Goal: Task Accomplishment & Management: Manage account settings

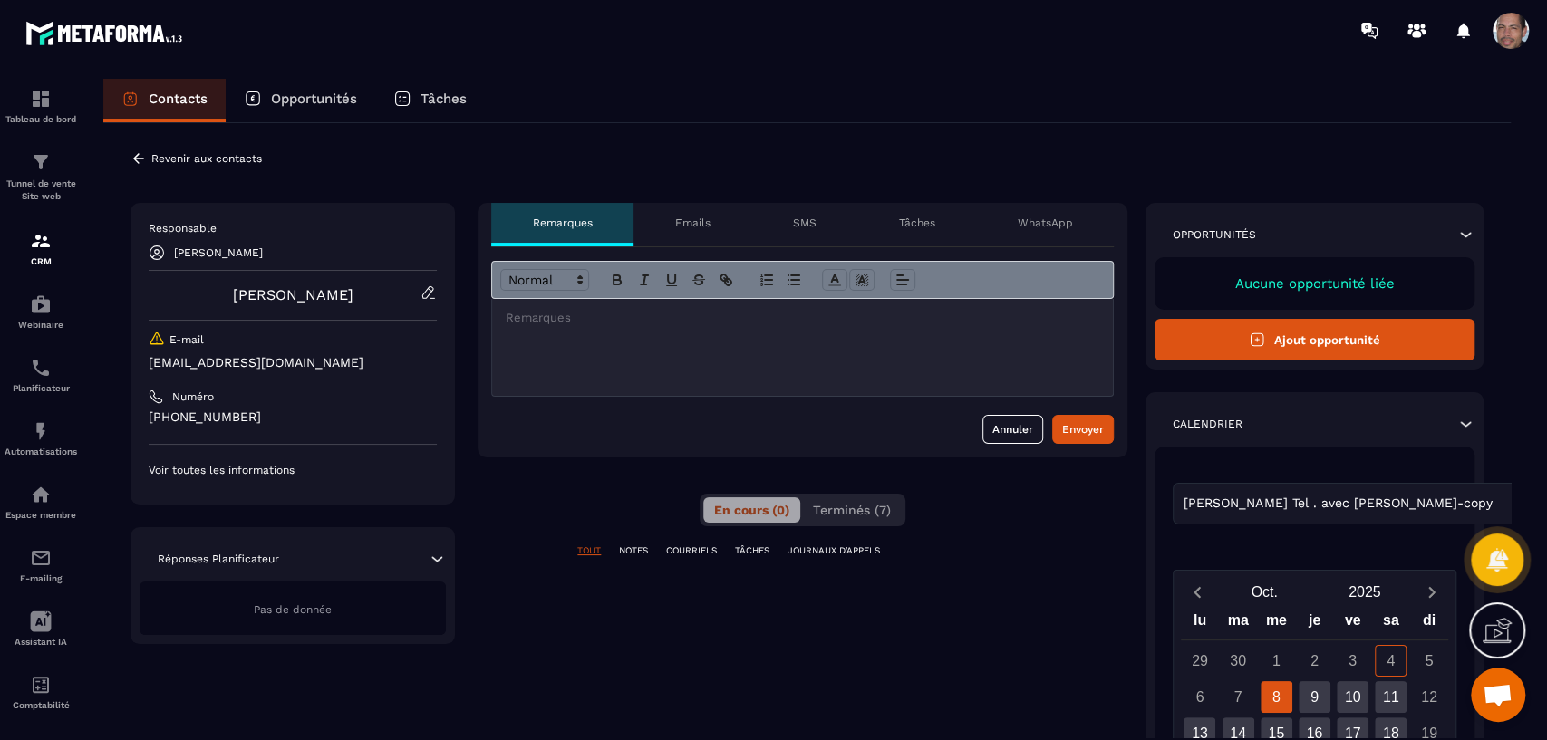
click at [189, 155] on p "Revenir aux contacts" at bounding box center [206, 158] width 111 height 13
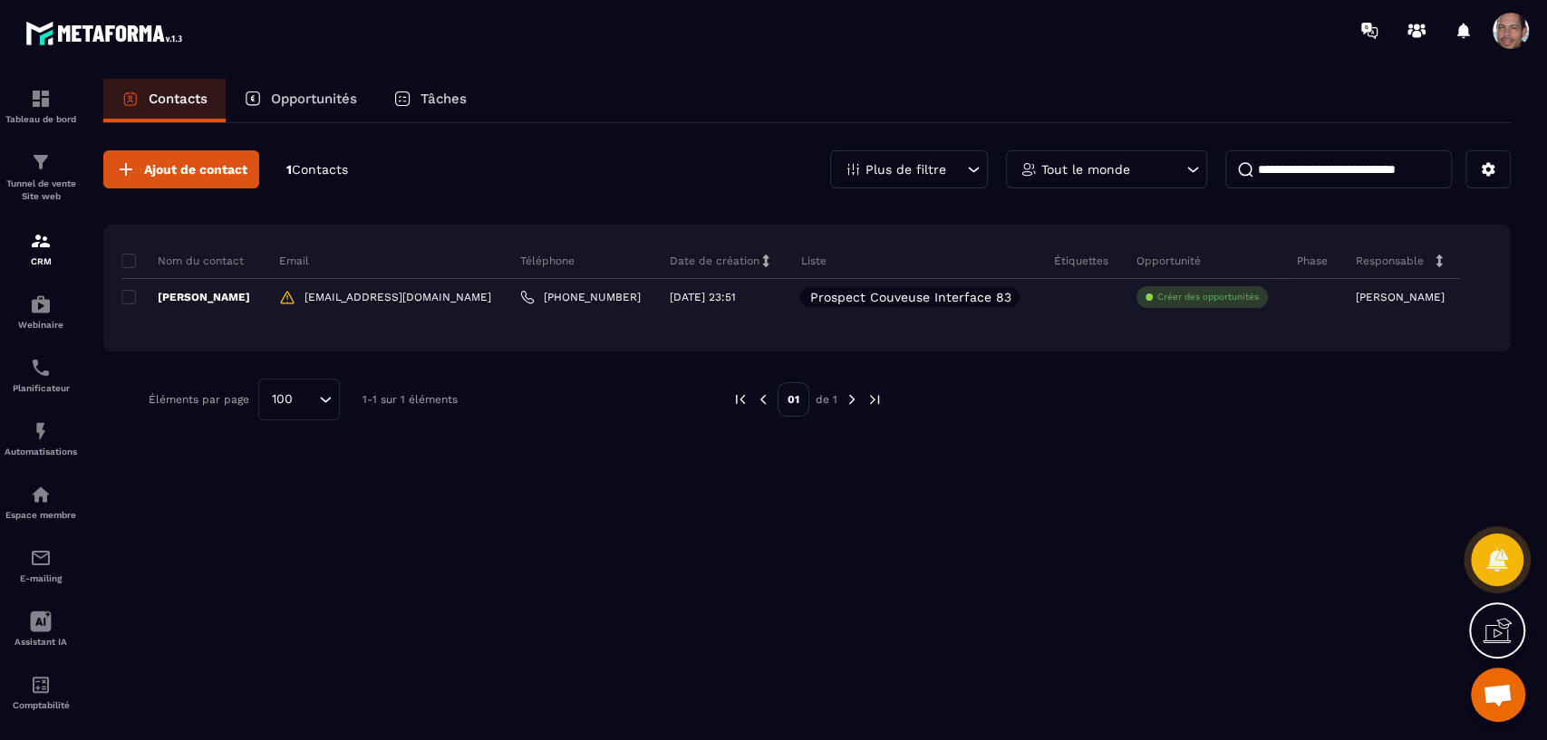
click at [976, 163] on icon at bounding box center [973, 169] width 18 height 18
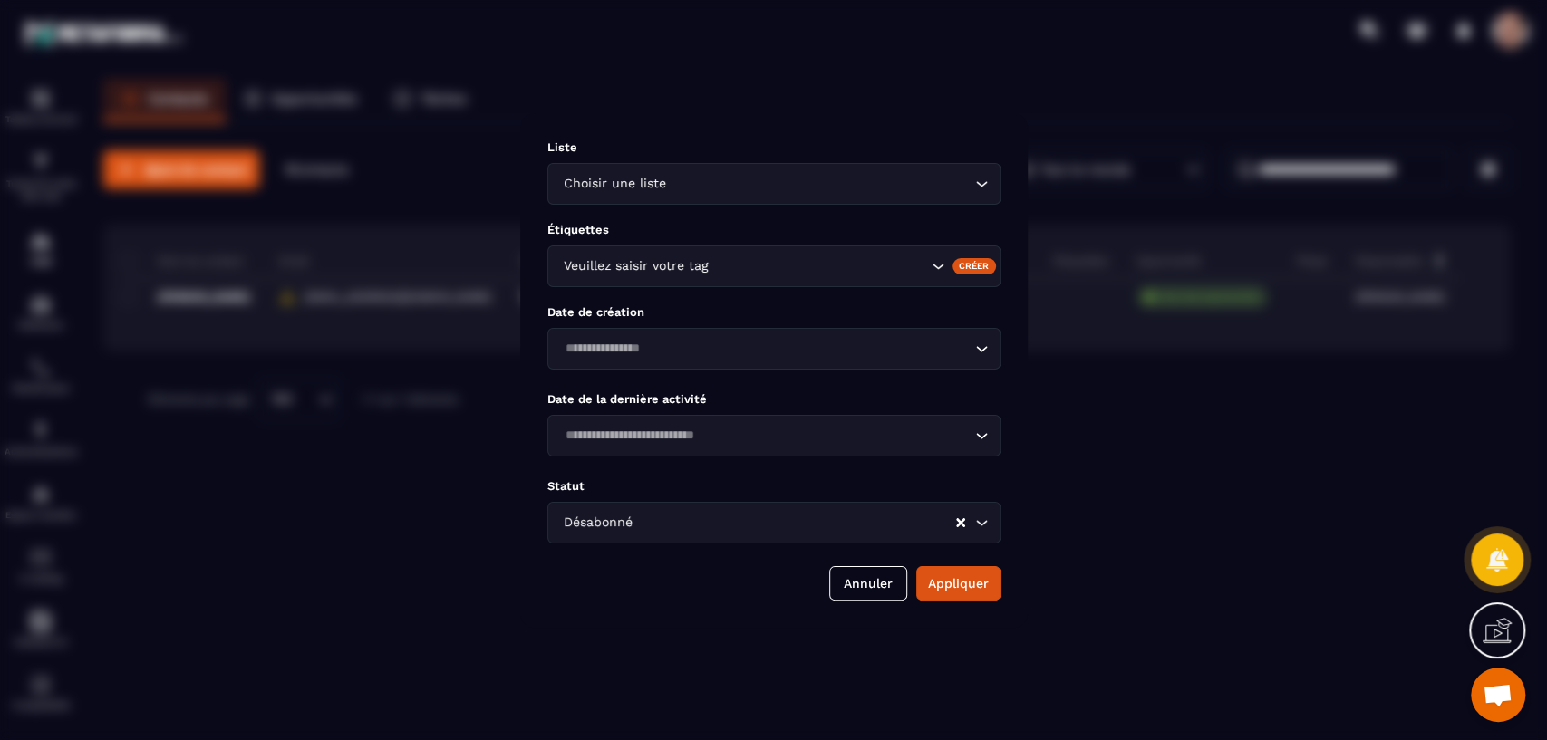
click at [986, 189] on icon "Search for option" at bounding box center [981, 184] width 18 height 18
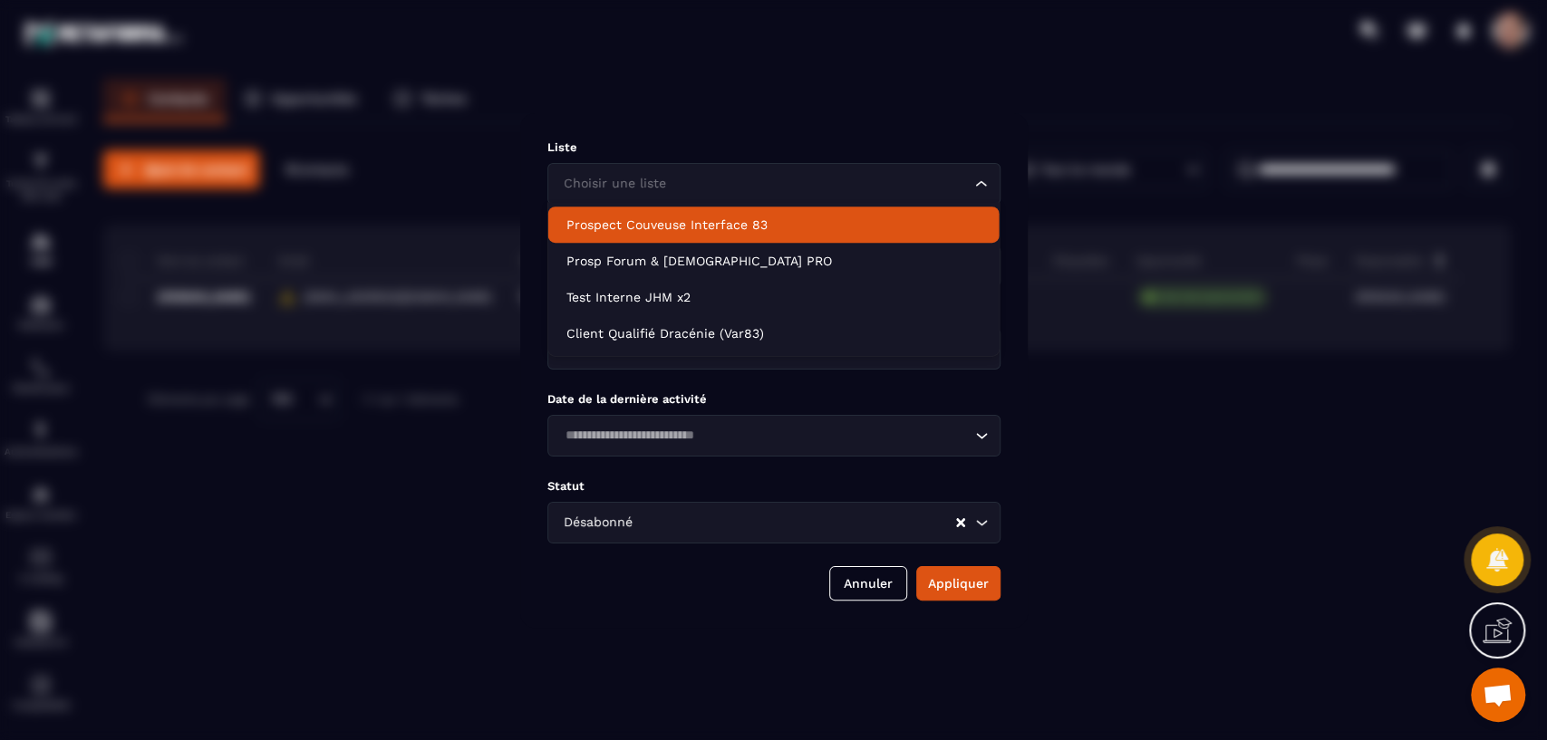
click at [903, 230] on p "Prospect Couveuse Interface 83" at bounding box center [773, 225] width 415 height 18
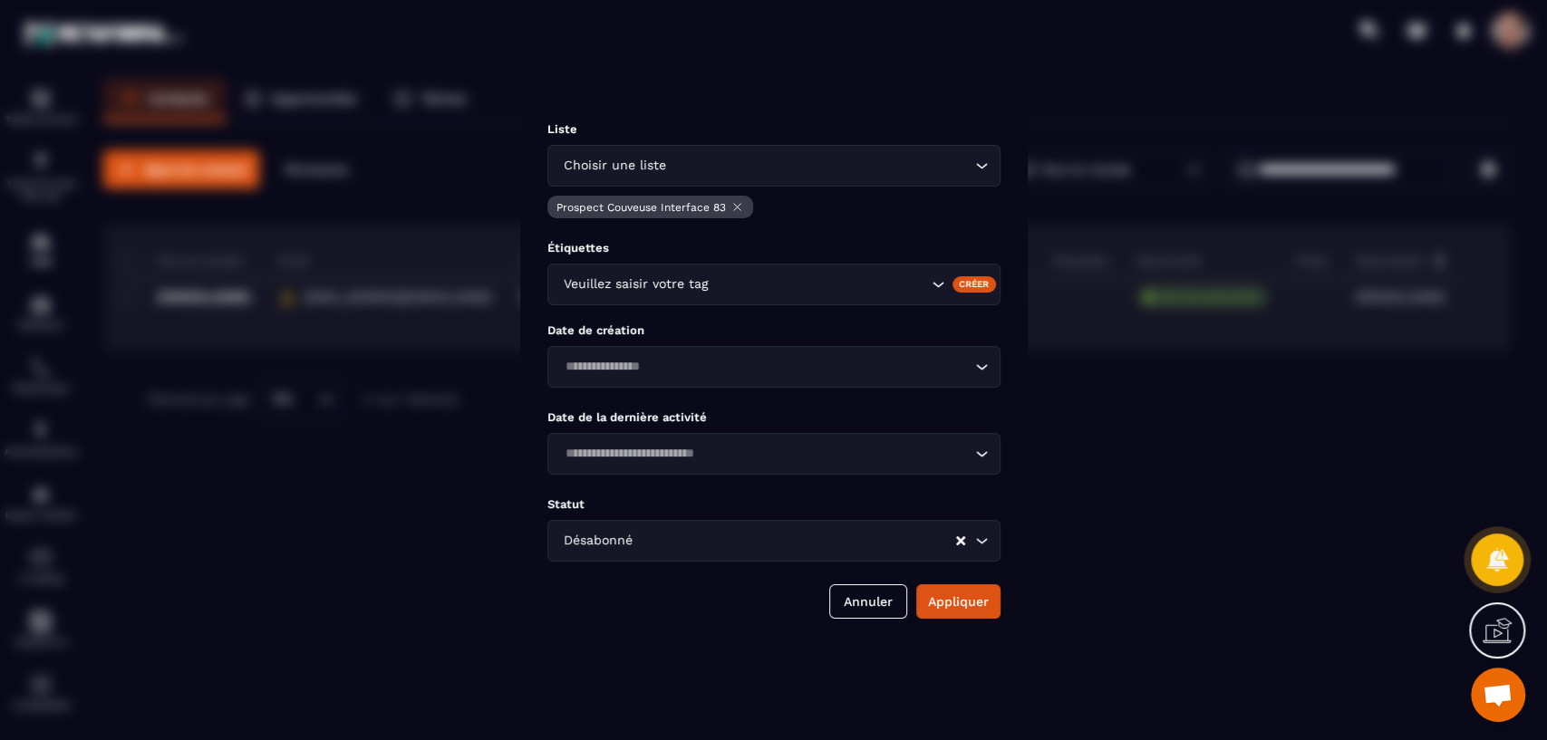
click at [980, 539] on icon "Search for option" at bounding box center [981, 541] width 18 height 18
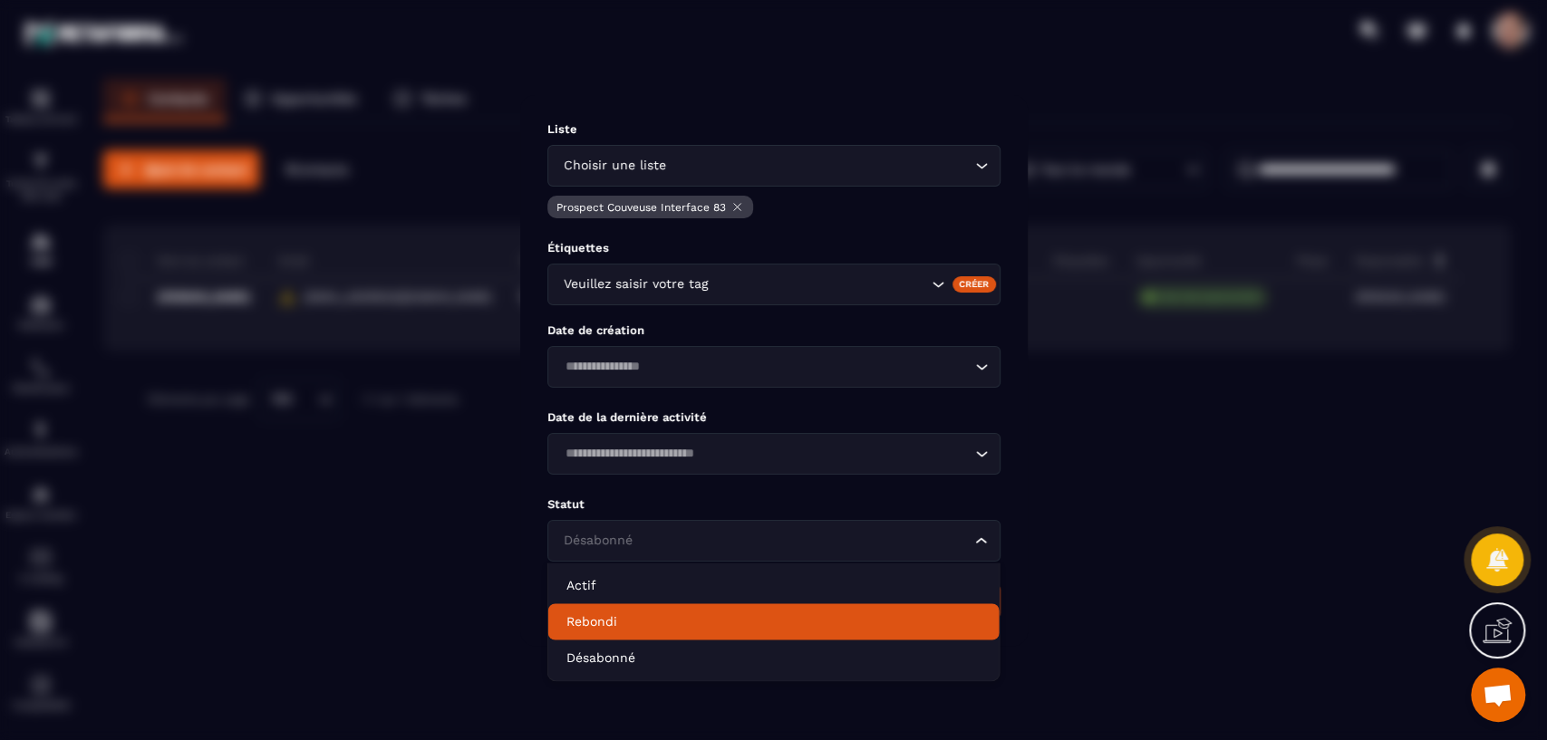
click at [914, 613] on p "Rebondi" at bounding box center [773, 622] width 415 height 18
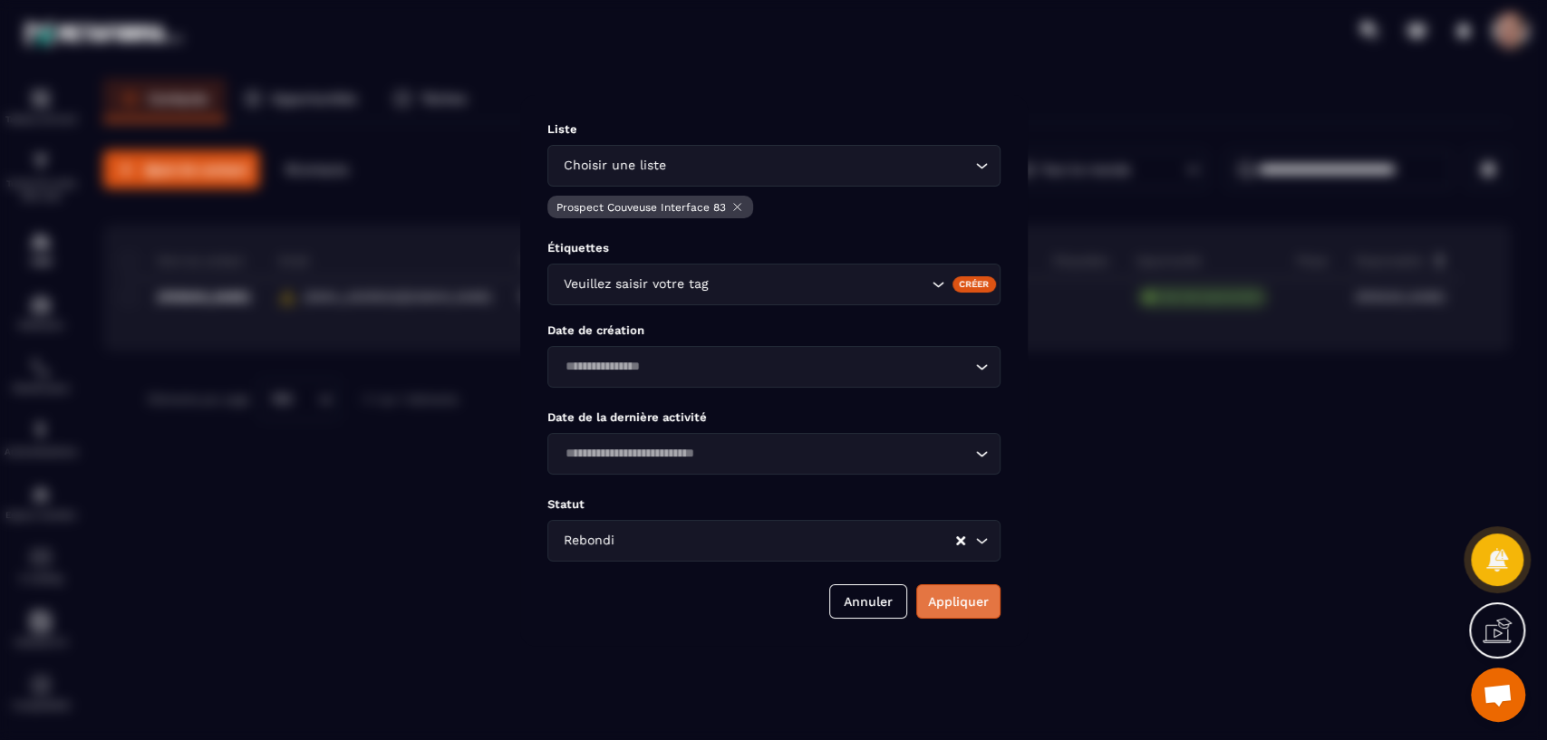
click at [959, 595] on button "Appliquer" at bounding box center [958, 602] width 84 height 34
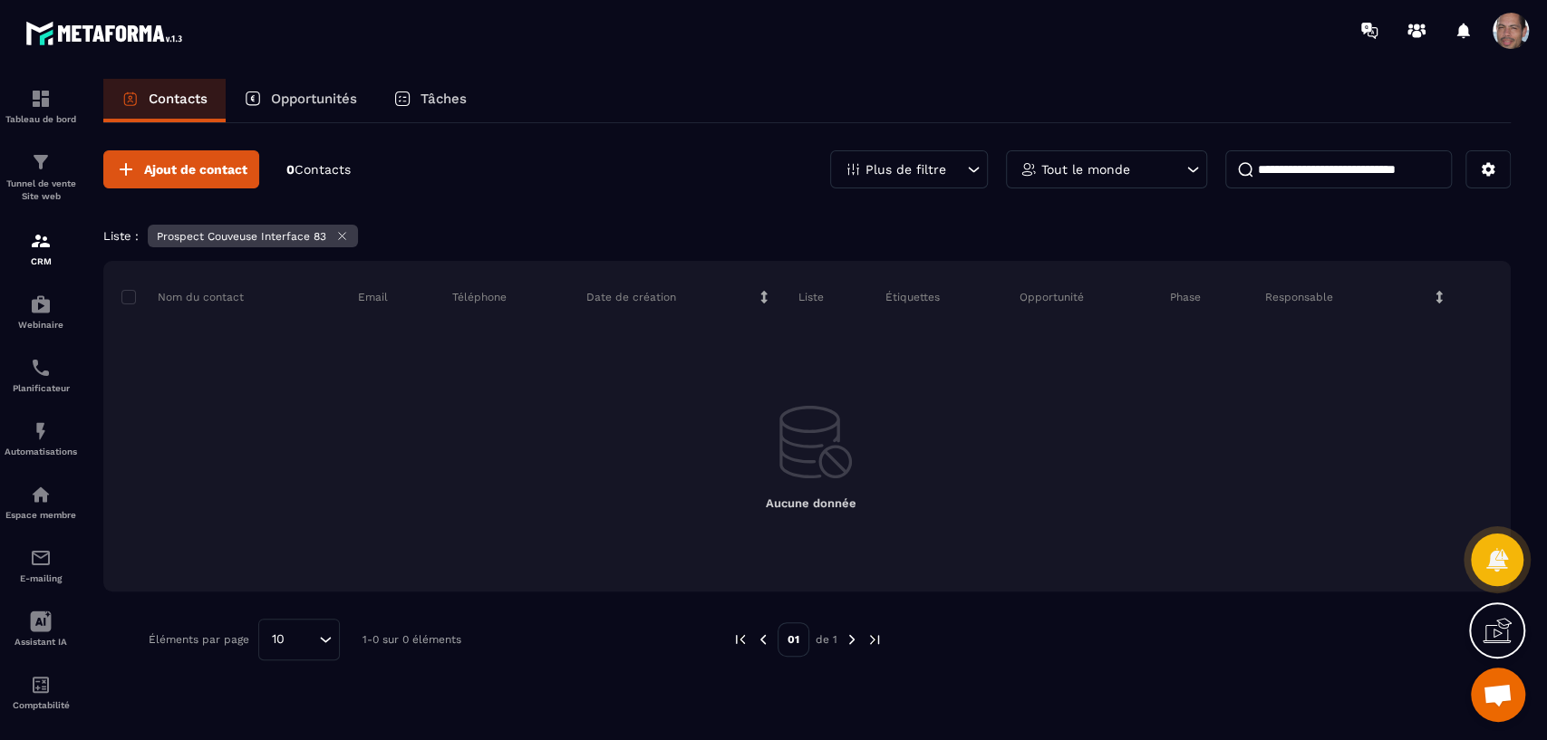
click at [968, 165] on icon at bounding box center [973, 169] width 18 height 18
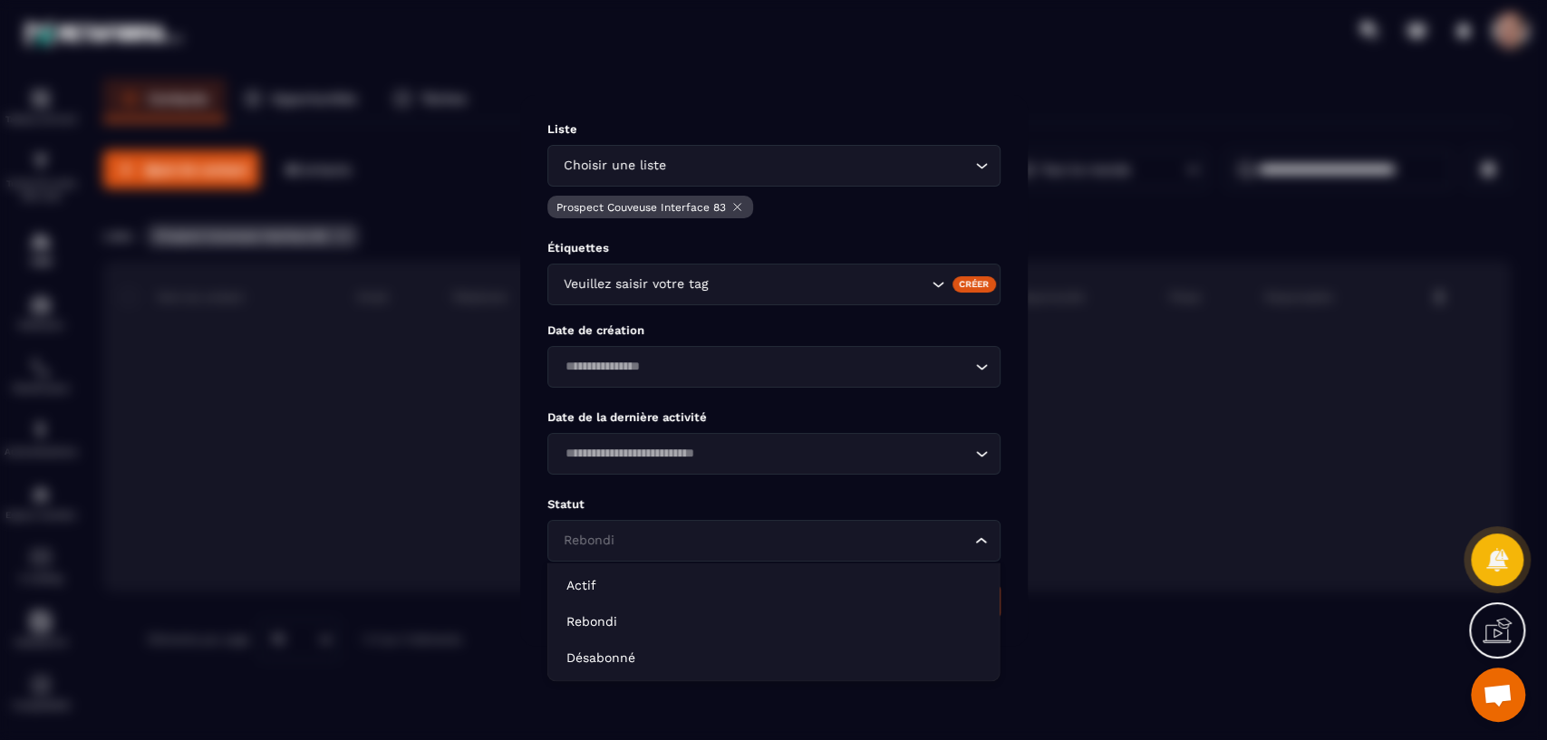
click at [981, 539] on icon "Search for option" at bounding box center [981, 541] width 18 height 18
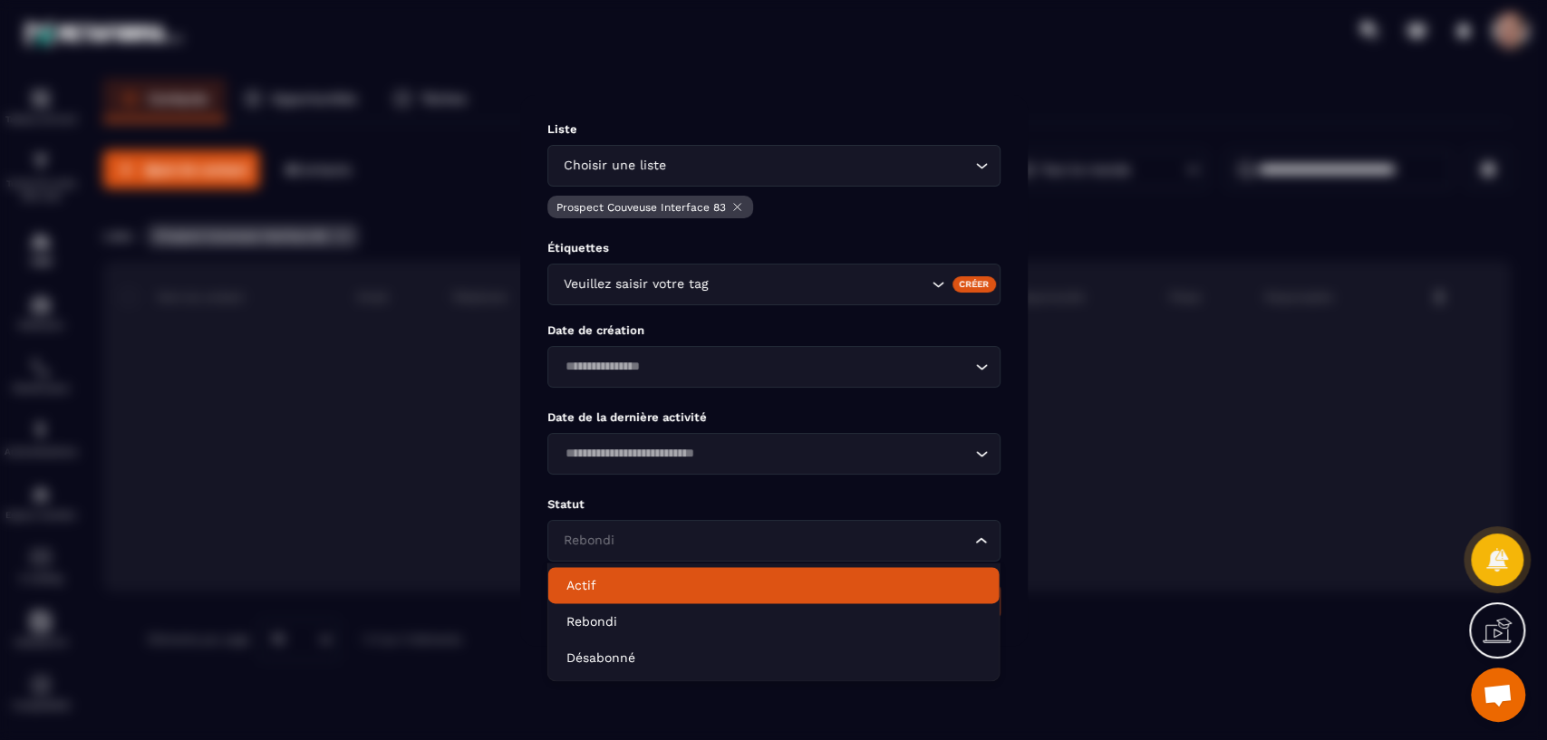
click at [809, 595] on li "Actif" at bounding box center [773, 585] width 451 height 36
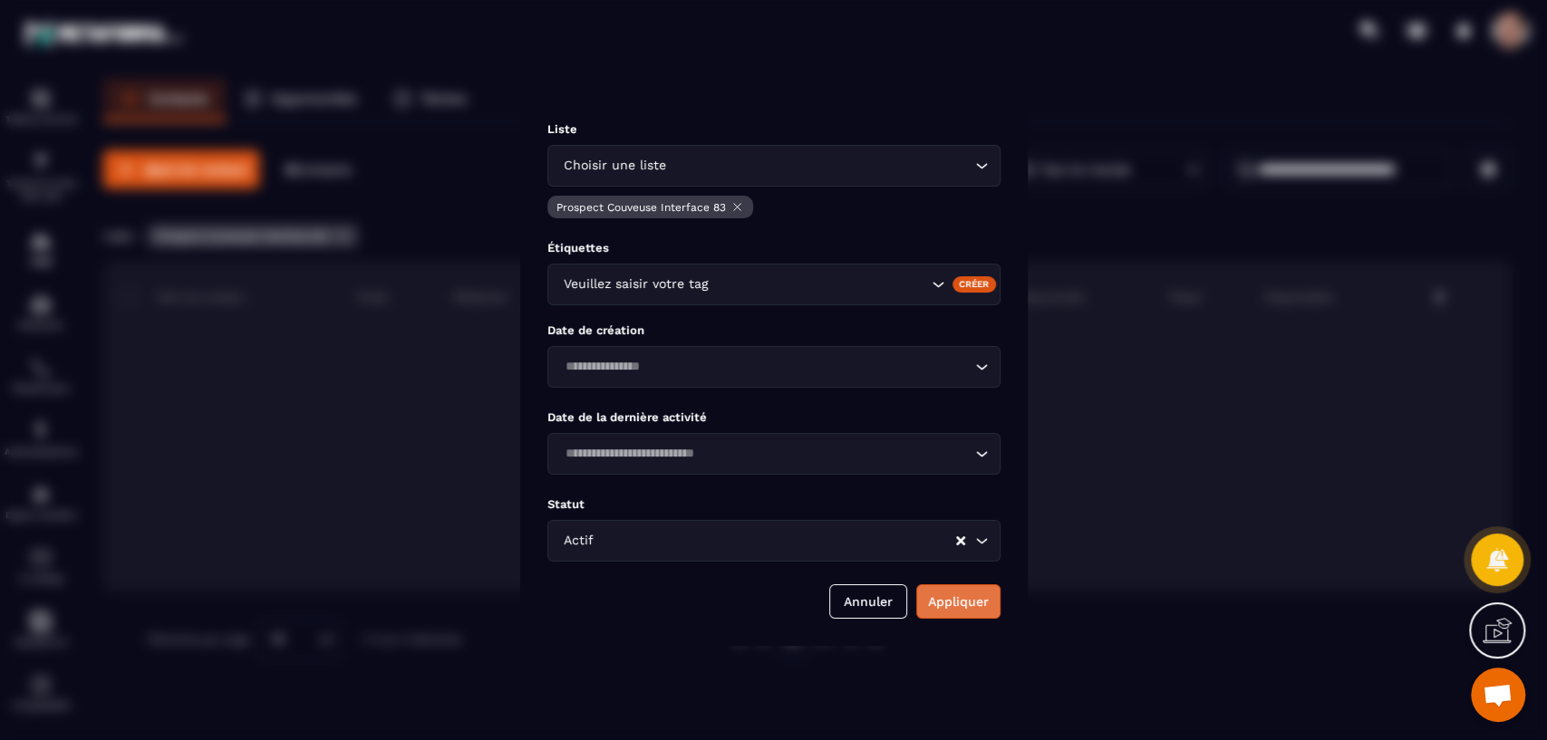
click at [957, 595] on button "Appliquer" at bounding box center [958, 602] width 84 height 34
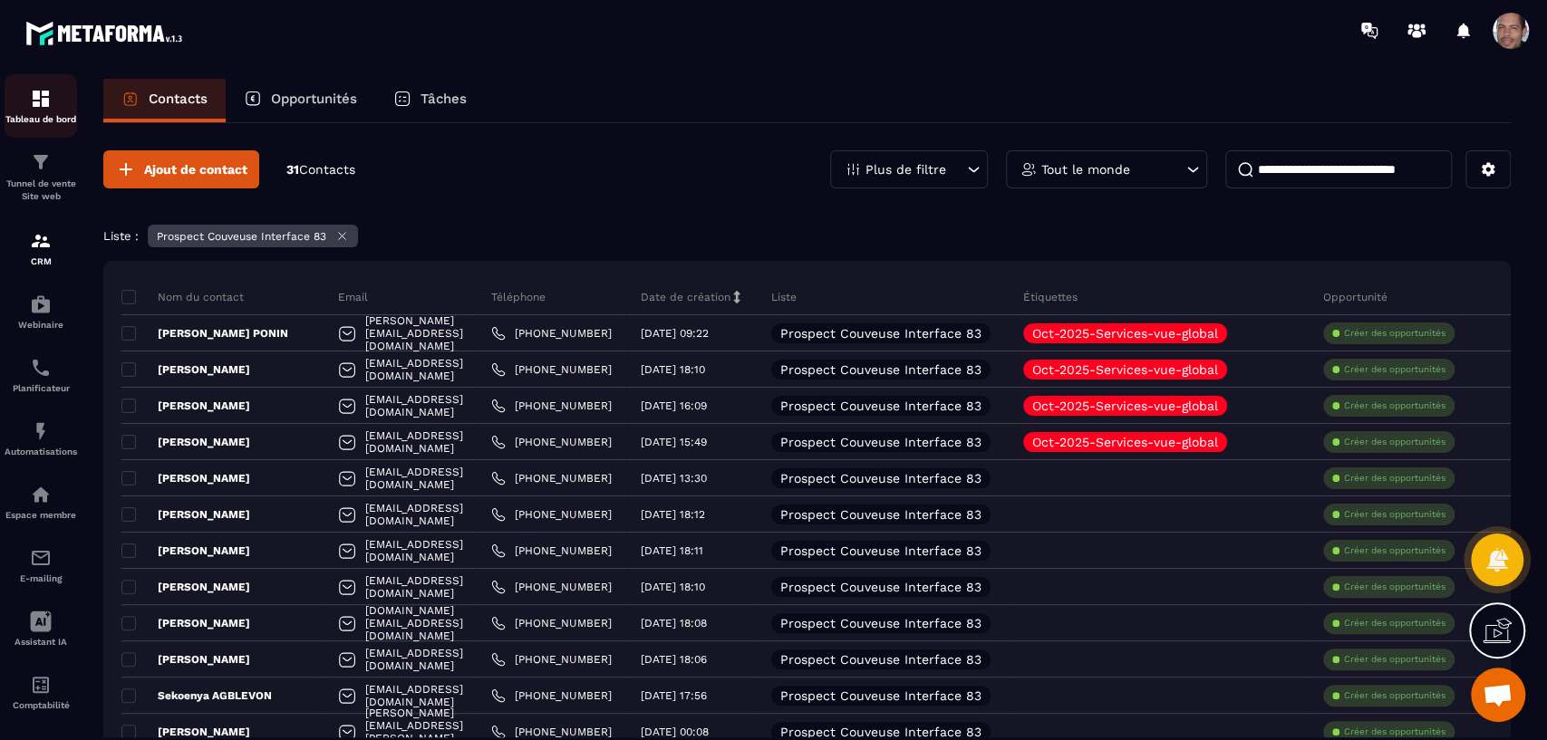
click at [53, 115] on p "Tableau de bord" at bounding box center [41, 119] width 73 height 10
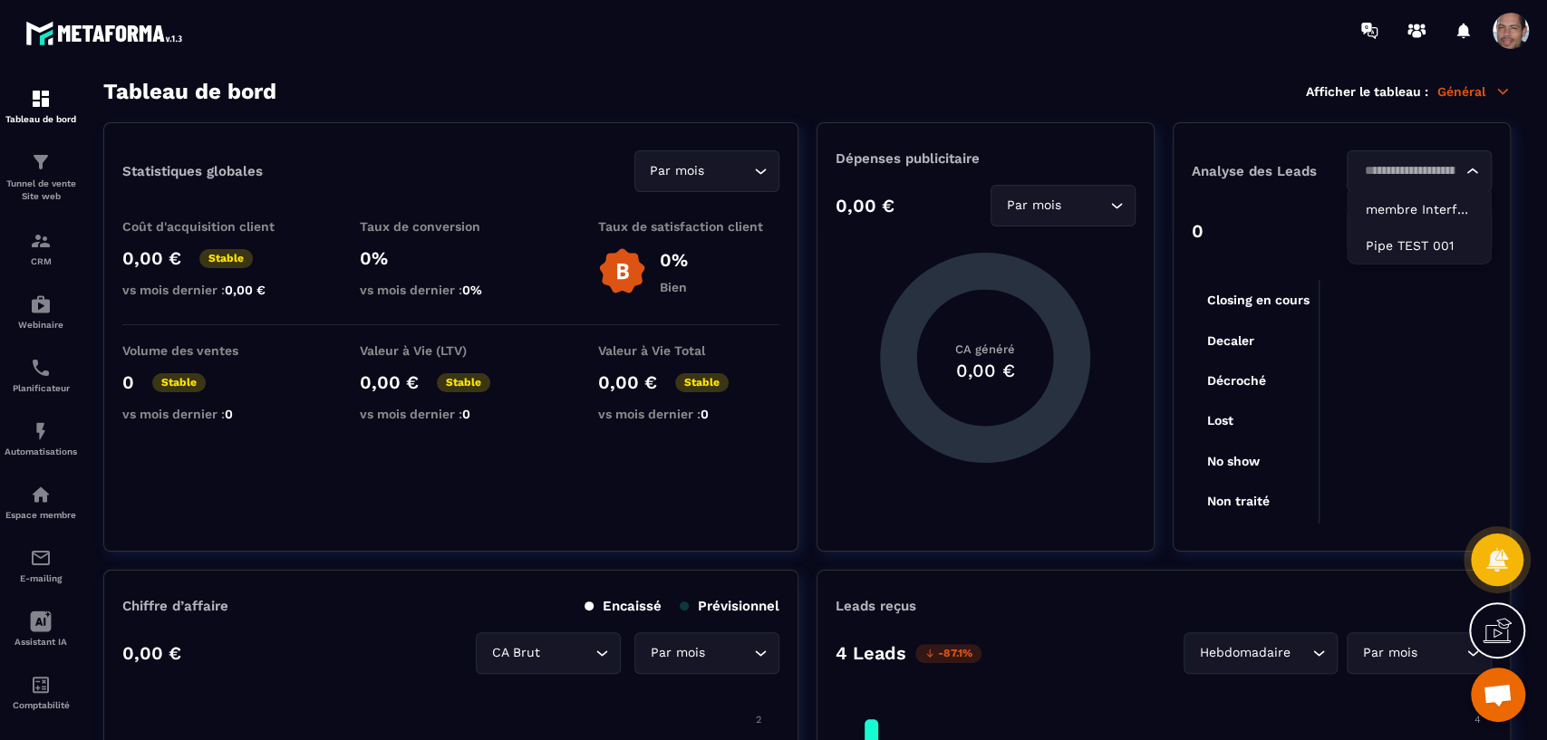
click at [1479, 170] on icon "Search for option" at bounding box center [1473, 171] width 18 height 18
click at [1449, 208] on p "membre Interface83 - 1227€ - 887€" at bounding box center [1419, 209] width 107 height 18
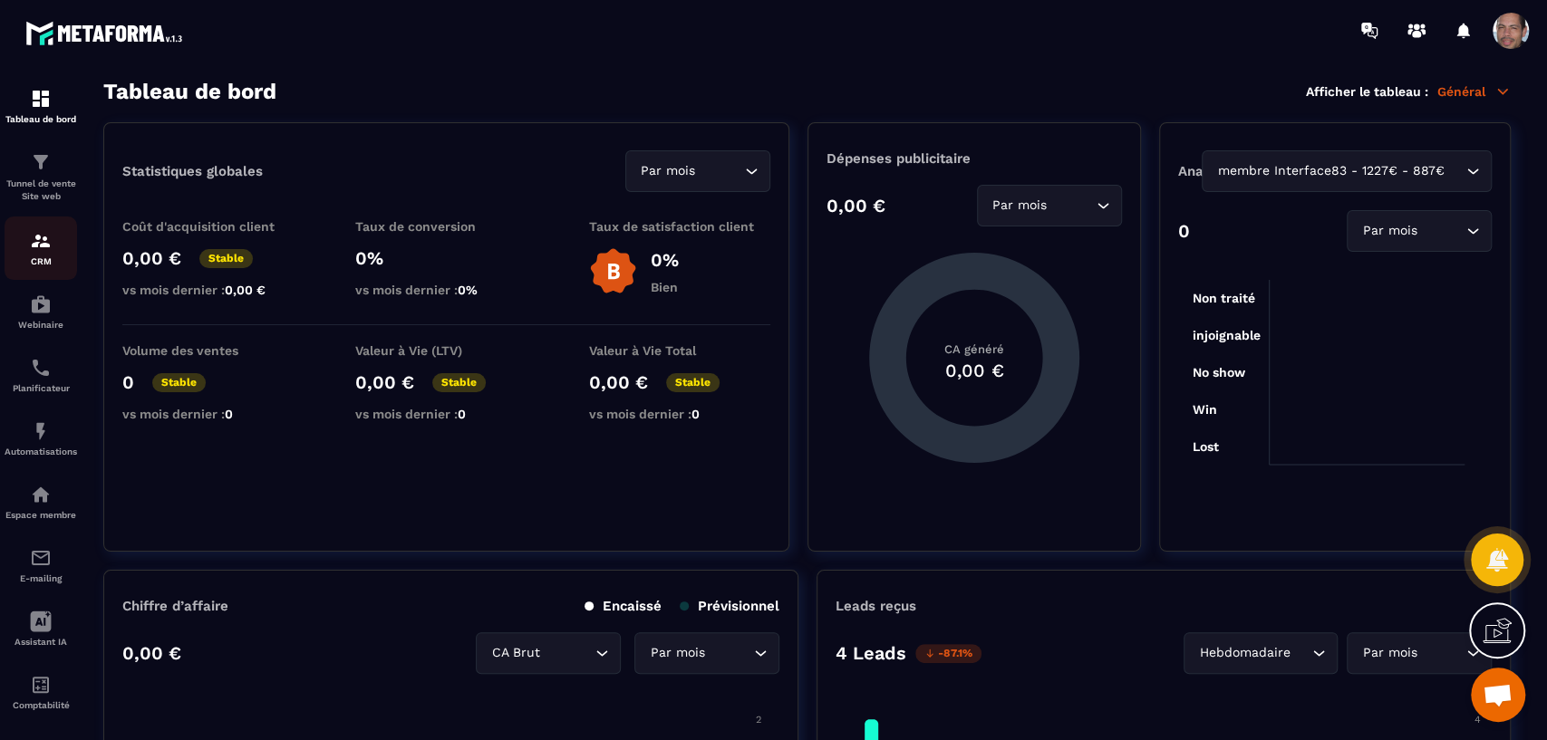
click at [37, 254] on div "CRM" at bounding box center [41, 248] width 73 height 36
